Goal: Information Seeking & Learning: Learn about a topic

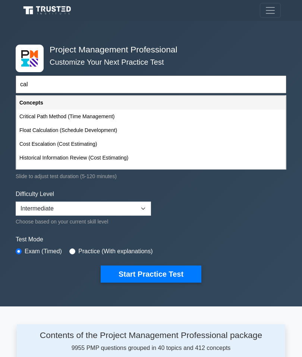
click at [245, 115] on div "Critical Path Method (Time Management)" at bounding box center [150, 117] width 269 height 14
type input "Critical Path Method (Time Management)"
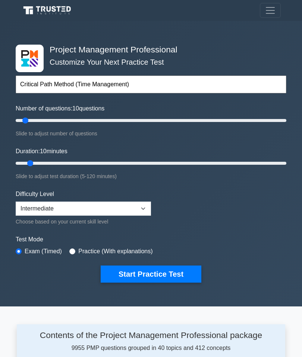
click at [165, 271] on button "Start Practice Test" at bounding box center [151, 274] width 101 height 17
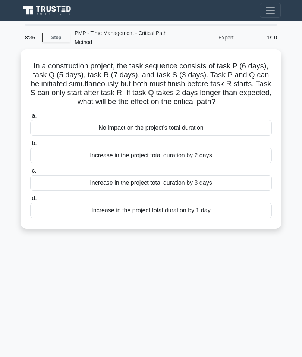
click at [247, 214] on div "Increase in the project total duration by 1 day" at bounding box center [150, 211] width 241 height 16
click at [30, 201] on input "d. Increase in the project total duration by 1 day" at bounding box center [30, 198] width 0 height 5
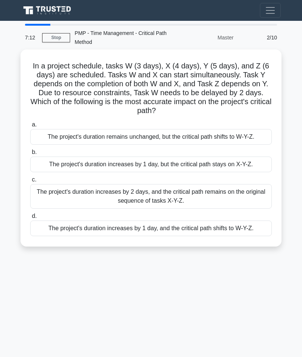
click at [263, 172] on div "The project's duration increases by 1 day, but the critical path stays on X-Y-Z." at bounding box center [150, 165] width 241 height 16
click at [30, 155] on input "b. The project's duration increases by 1 day, but the critical path stays on X-…" at bounding box center [30, 152] width 0 height 5
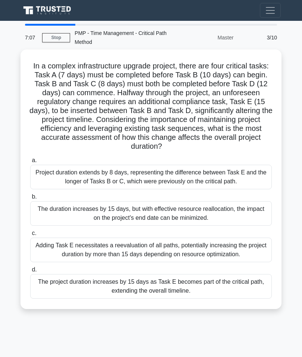
click at [51, 33] on link "Stop" at bounding box center [56, 37] width 28 height 9
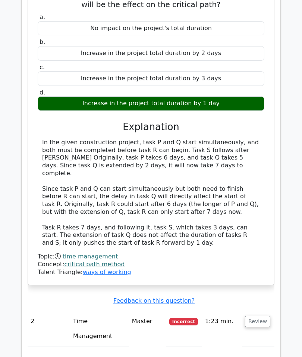
scroll to position [488, 0]
click at [260, 316] on button "Review" at bounding box center [257, 322] width 25 height 12
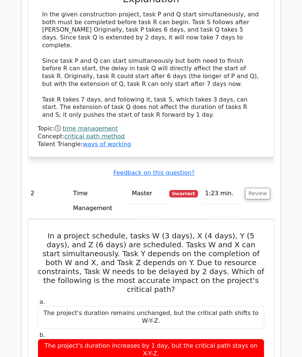
scroll to position [618, 0]
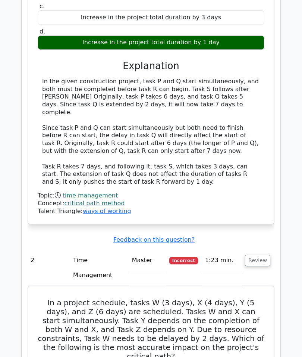
click at [257, 255] on button "Review" at bounding box center [257, 261] width 25 height 12
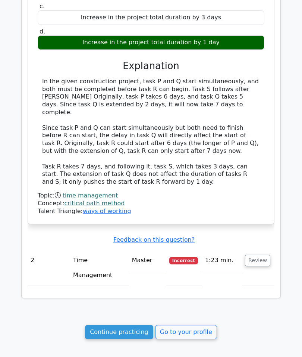
click at [140, 325] on link "Continue practicing" at bounding box center [119, 332] width 68 height 14
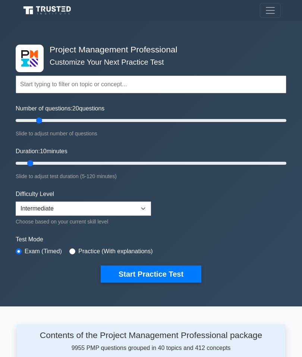
type input "20"
click at [235, 225] on form "Topics Scope Management Time Management Cost Management Quality Management Risk…" at bounding box center [151, 168] width 270 height 229
type input "30"
click at [182, 269] on button "Start Practice Test" at bounding box center [151, 274] width 101 height 17
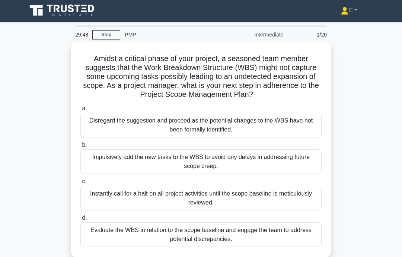
scroll to position [3, 0]
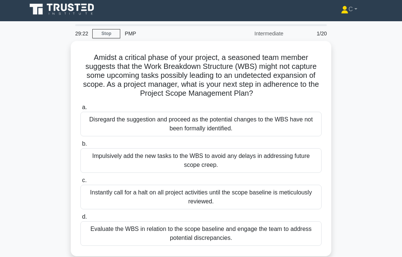
click at [267, 246] on div "Evaluate the WBS in relation to the scope baseline and engage the team to addre…" at bounding box center [200, 233] width 241 height 25
click at [80, 219] on input "d. Evaluate the WBS in relation to the scope baseline and engage the team to ad…" at bounding box center [80, 216] width 0 height 5
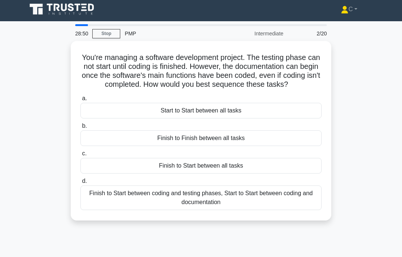
click at [286, 118] on div "Start to Start between all tasks" at bounding box center [200, 111] width 241 height 16
click at [80, 101] on input "a. Start to Start between all tasks" at bounding box center [80, 98] width 0 height 5
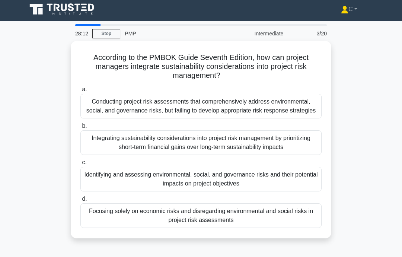
click at [273, 191] on div "Identifying and assessing environmental, social, and governance risks and their…" at bounding box center [200, 179] width 241 height 25
click at [80, 165] on input "c. Identifying and assessing environmental, social, and governance risks and th…" at bounding box center [80, 162] width 0 height 5
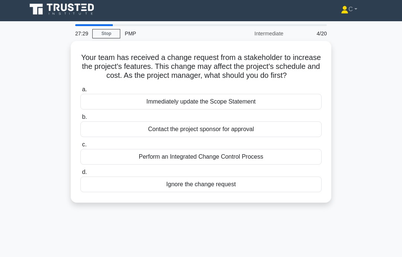
click at [201, 165] on div "Perform an Integrated Change Control Process" at bounding box center [200, 157] width 241 height 16
click at [80, 147] on input "c. Perform an Integrated Change Control Process" at bounding box center [80, 144] width 0 height 5
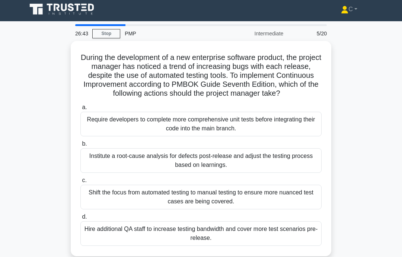
click at [265, 173] on div "Institute a root-cause analysis for defects post-release and adjust the testing…" at bounding box center [200, 160] width 241 height 25
click at [80, 146] on input "b. Institute a root-cause analysis for defects post-release and adjust the test…" at bounding box center [80, 143] width 0 height 5
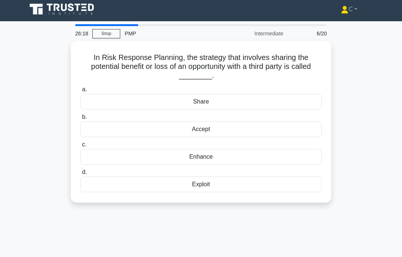
click at [222, 186] on div "Exploit" at bounding box center [200, 184] width 241 height 16
click at [80, 175] on input "d. Exploit" at bounding box center [80, 172] width 0 height 5
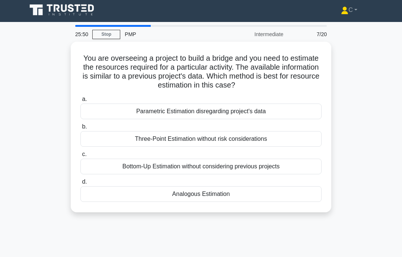
scroll to position [0, 0]
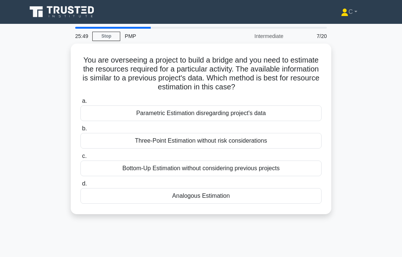
click at [208, 198] on div "Analogous Estimation" at bounding box center [200, 196] width 241 height 16
click at [80, 186] on input "d. Analogous Estimation" at bounding box center [80, 183] width 0 height 5
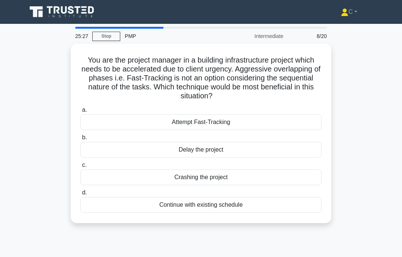
click at [246, 176] on div "Crashing the project" at bounding box center [200, 177] width 241 height 16
click at [80, 168] on input "c. Crashing the project" at bounding box center [80, 165] width 0 height 5
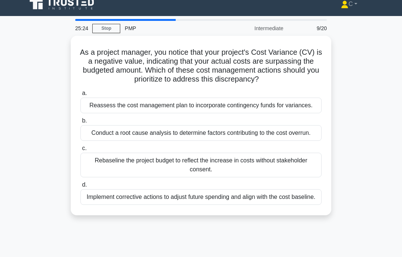
scroll to position [9, 0]
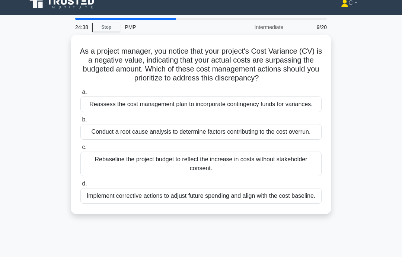
click at [270, 140] on div "Conduct a root cause analysis to determine factors contributing to the cost ove…" at bounding box center [200, 132] width 241 height 16
click at [80, 122] on input "b. Conduct a root cause analysis to determine factors contributing to the cost …" at bounding box center [80, 119] width 0 height 5
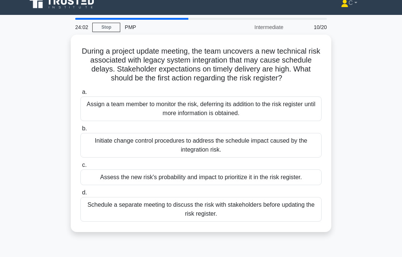
click at [301, 185] on div "Assess the new risk's probability and impact to prioritize it in the risk regis…" at bounding box center [200, 177] width 241 height 16
click at [80, 168] on input "c. Assess the new risk's probability and impact to prioritize it in the risk re…" at bounding box center [80, 165] width 0 height 5
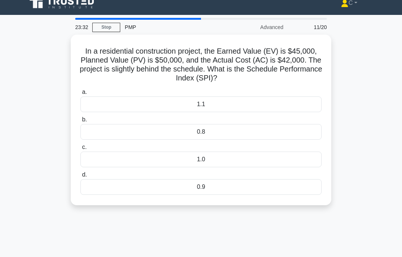
click at [256, 185] on div "0.9" at bounding box center [200, 187] width 241 height 16
click at [80, 177] on input "d. 0.9" at bounding box center [80, 174] width 0 height 5
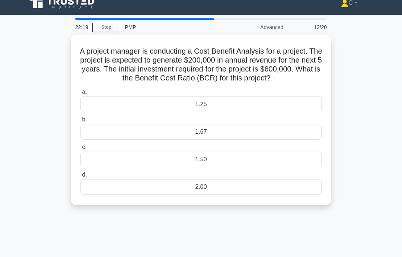
click at [283, 140] on div "1.67" at bounding box center [200, 132] width 241 height 16
click at [80, 122] on input "b. 1.67" at bounding box center [80, 119] width 0 height 5
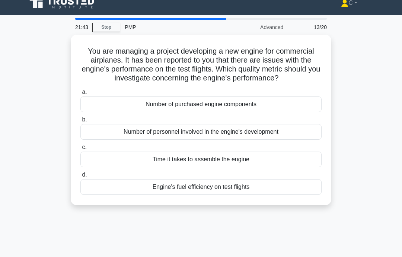
click at [253, 195] on div "Engine's fuel efficiency on test flights" at bounding box center [200, 187] width 241 height 16
click at [80, 177] on input "d. Engine's fuel efficiency on test flights" at bounding box center [80, 174] width 0 height 5
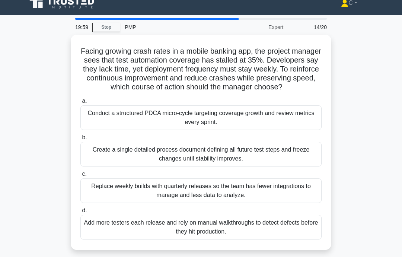
click at [301, 125] on div "Conduct a structured PDCA micro-cycle targeting coverage growth and review metr…" at bounding box center [200, 117] width 241 height 25
click at [80, 104] on input "a. Conduct a structured PDCA micro-cycle targeting coverage growth and review m…" at bounding box center [80, 101] width 0 height 5
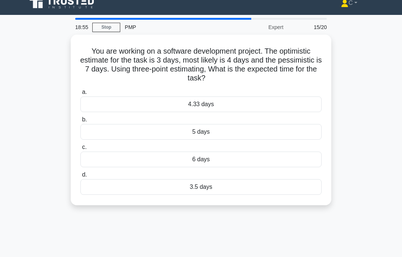
click at [301, 106] on div "4.33 days" at bounding box center [200, 104] width 241 height 16
click at [80, 95] on input "a. 4.33 days" at bounding box center [80, 92] width 0 height 5
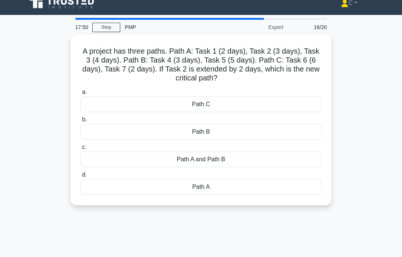
click at [268, 191] on div "Path A" at bounding box center [200, 187] width 241 height 16
click at [80, 177] on input "d. Path A" at bounding box center [80, 174] width 0 height 5
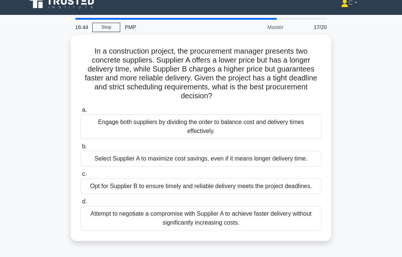
click at [295, 130] on div "Engage both suppliers by dividing the order to balance cost and delivery times …" at bounding box center [200, 126] width 241 height 25
click at [80, 112] on input "a. Engage both suppliers by dividing the order to balance cost and delivery tim…" at bounding box center [80, 110] width 0 height 5
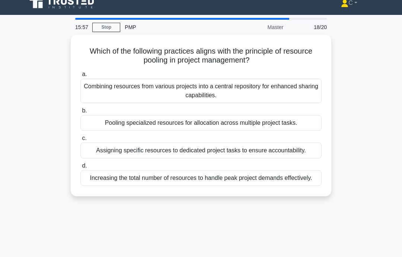
click at [297, 92] on div "Combining resources from various projects into a central repository for enhance…" at bounding box center [200, 91] width 241 height 25
click at [80, 77] on input "a. Combining resources from various projects into a central repository for enha…" at bounding box center [80, 74] width 0 height 5
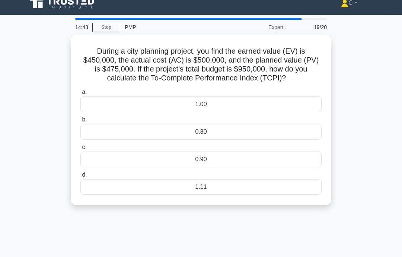
click at [250, 195] on div "1.11" at bounding box center [200, 187] width 241 height 16
click at [80, 177] on input "d. 1.11" at bounding box center [80, 174] width 0 height 5
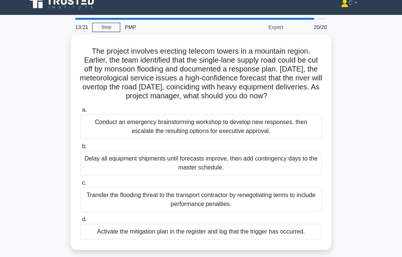
click at [301, 166] on div "Delay all equipment shipments until forecasts improve, then add contingency day…" at bounding box center [200, 163] width 241 height 25
click at [80, 149] on input "[PERSON_NAME] all equipment shipments until forecasts improve, then add conting…" at bounding box center [80, 146] width 0 height 5
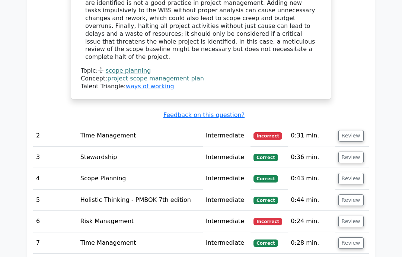
scroll to position [899, 0]
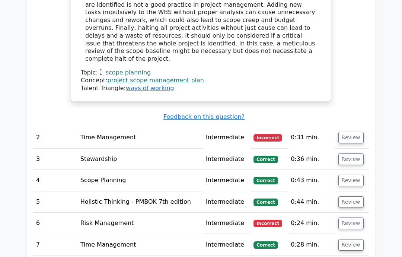
click at [353, 132] on button "Review" at bounding box center [350, 138] width 25 height 12
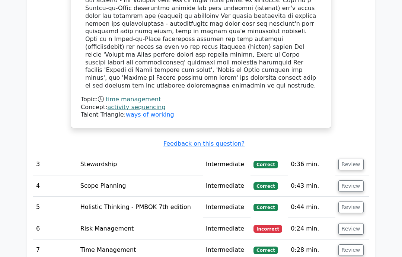
scroll to position [1261, 0]
click at [348, 223] on button "Review" at bounding box center [350, 229] width 25 height 12
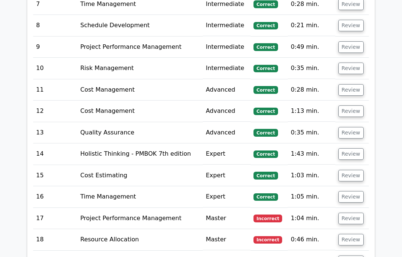
scroll to position [1919, 0]
click at [352, 213] on button "Review" at bounding box center [350, 219] width 25 height 12
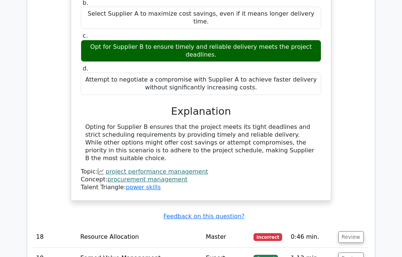
scroll to position [2253, 0]
click at [349, 231] on button "Review" at bounding box center [350, 237] width 25 height 12
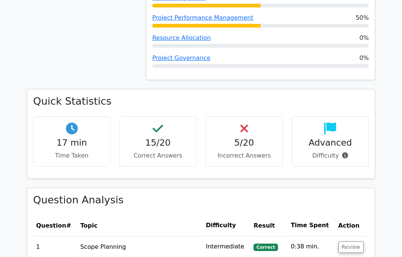
scroll to position [322, 0]
